Goal: Information Seeking & Learning: Learn about a topic

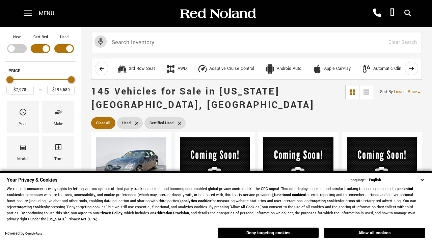
scroll to position [264, 0]
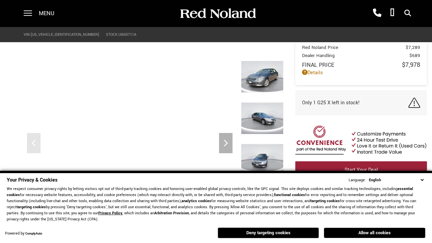
scroll to position [322, 0]
